Goal: Find specific page/section: Find specific page/section

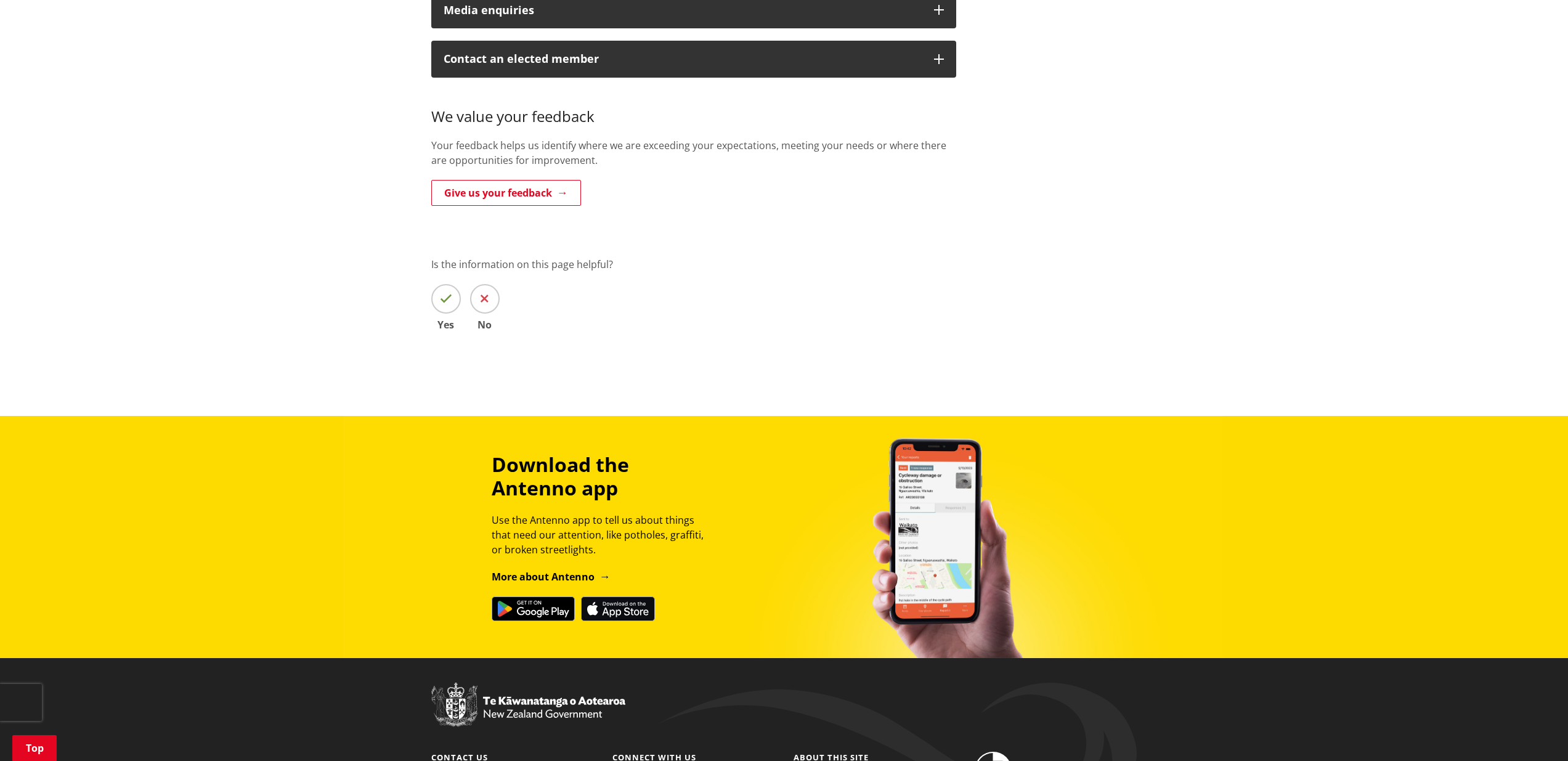
scroll to position [825, 0]
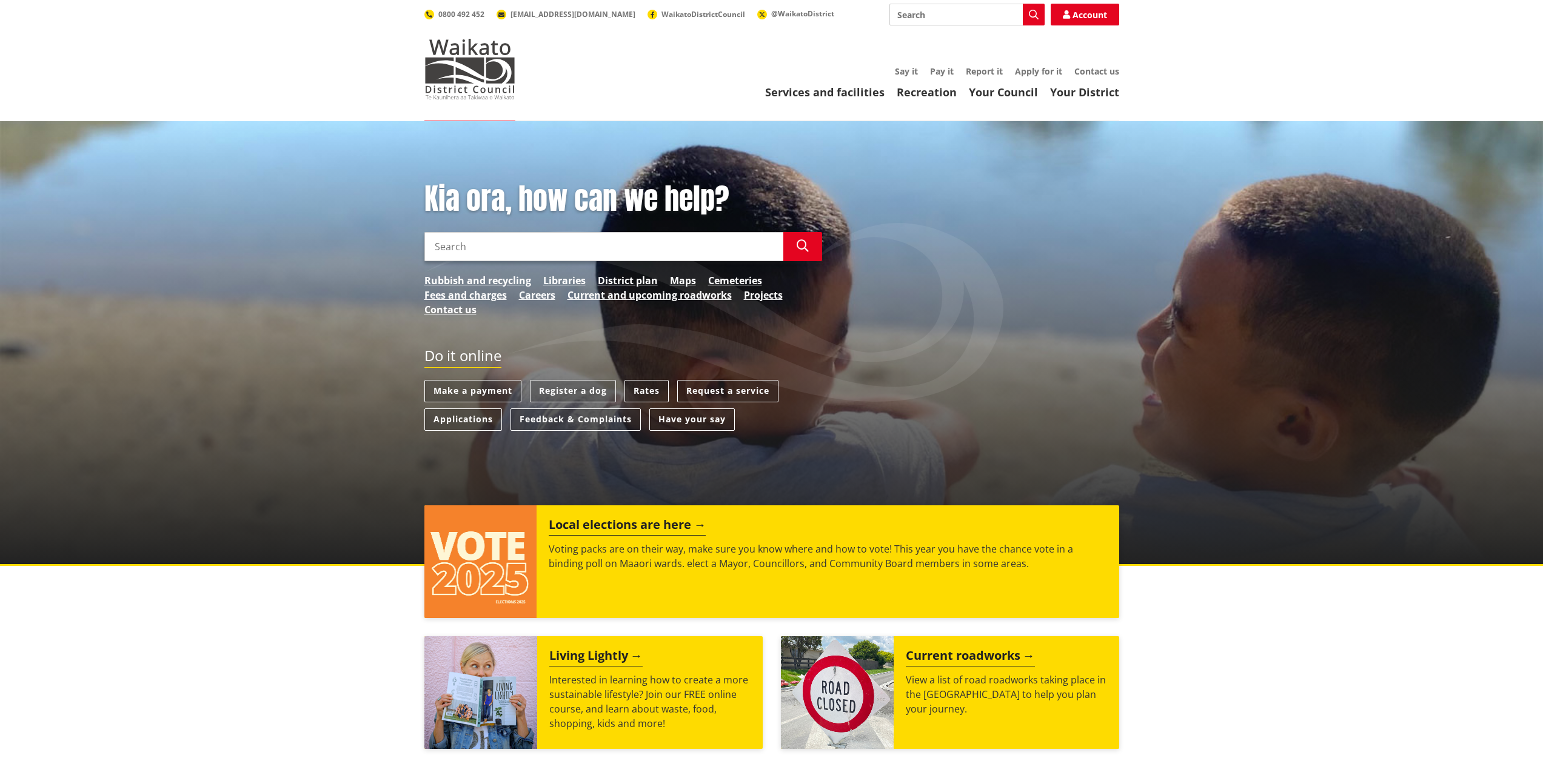
click at [539, 243] on input "Search" at bounding box center [603, 246] width 359 height 29
type input "BIGG"
